Goal: Transaction & Acquisition: Purchase product/service

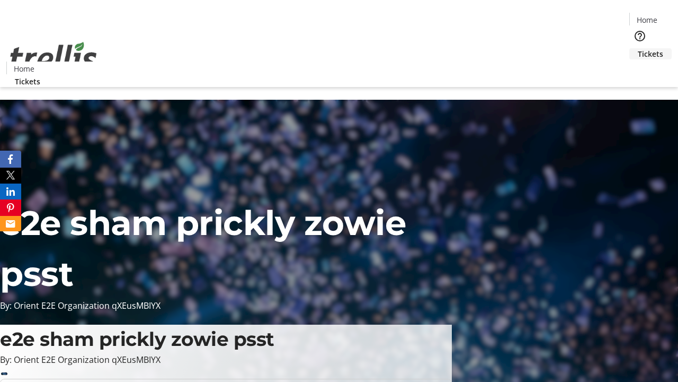
click at [638, 48] on span "Tickets" at bounding box center [650, 53] width 25 height 11
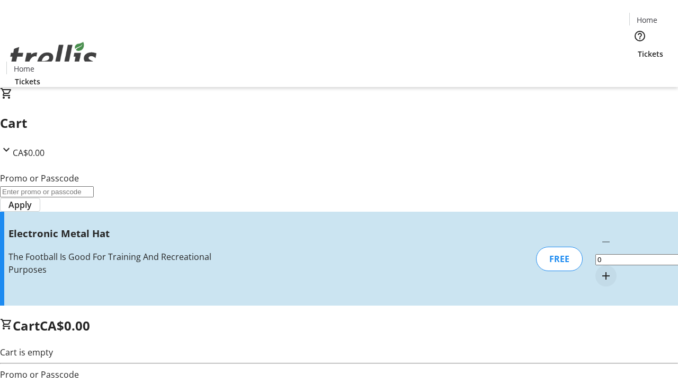
click at [600, 269] on mat-icon "Increment by one" at bounding box center [606, 275] width 13 height 13
type input "1"
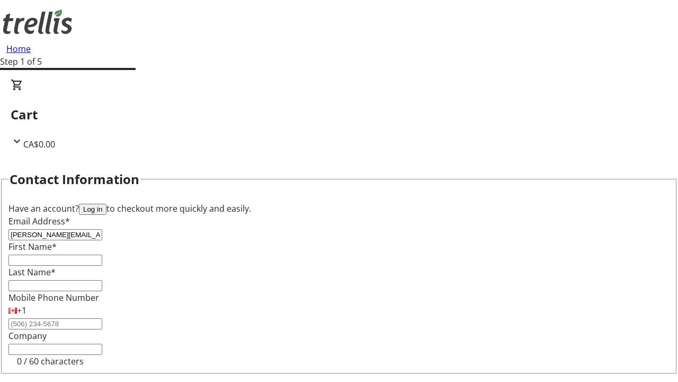
type input "[PERSON_NAME][EMAIL_ADDRESS][DOMAIN_NAME]"
type input "[PERSON_NAME]"
